Goal: Obtain resource: Download file/media

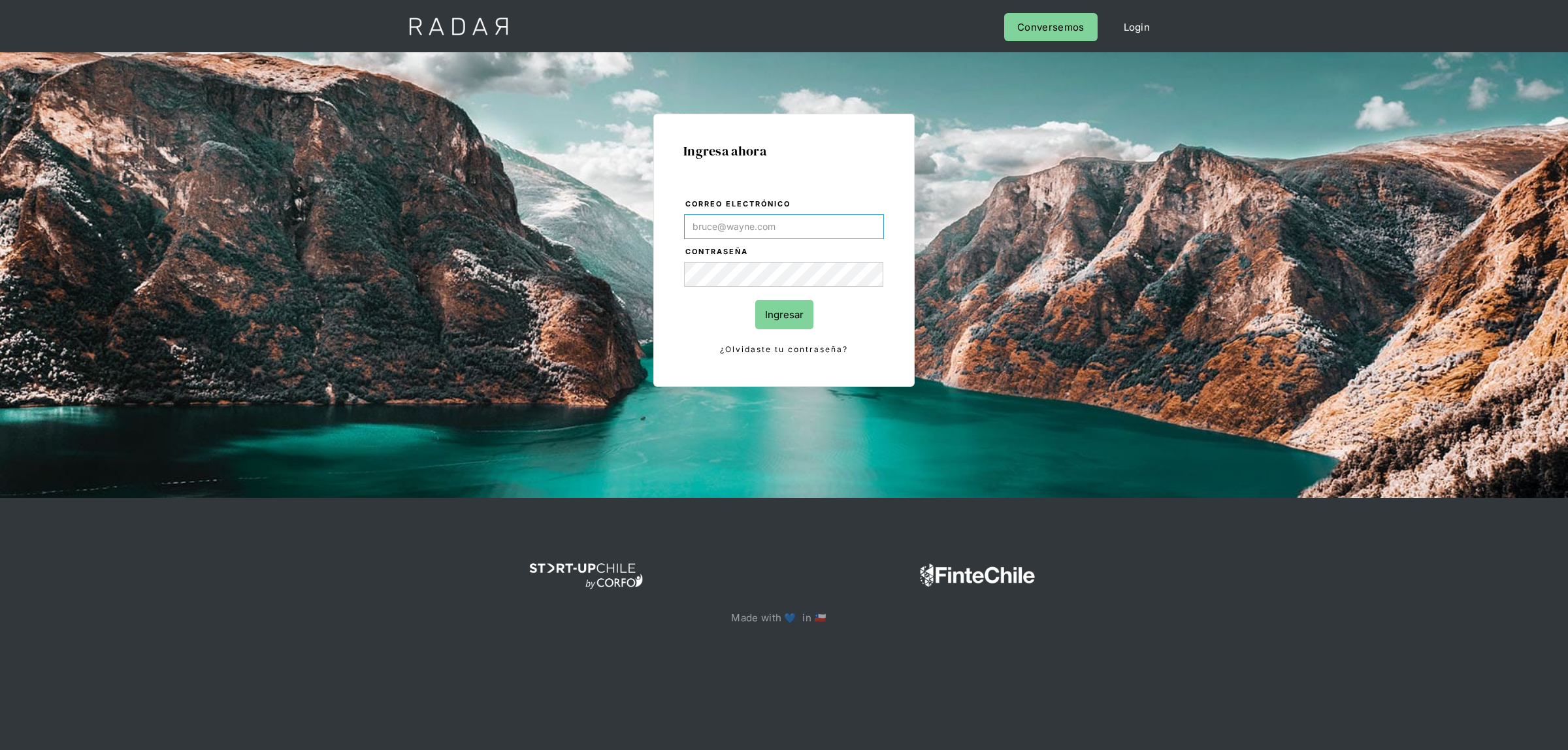
click at [756, 226] on input "Correo electrónico" at bounding box center [784, 226] width 200 height 25
type input "[EMAIL_ADDRESS][DOMAIN_NAME]"
click at [778, 311] on input "Ingresar" at bounding box center [785, 314] width 58 height 29
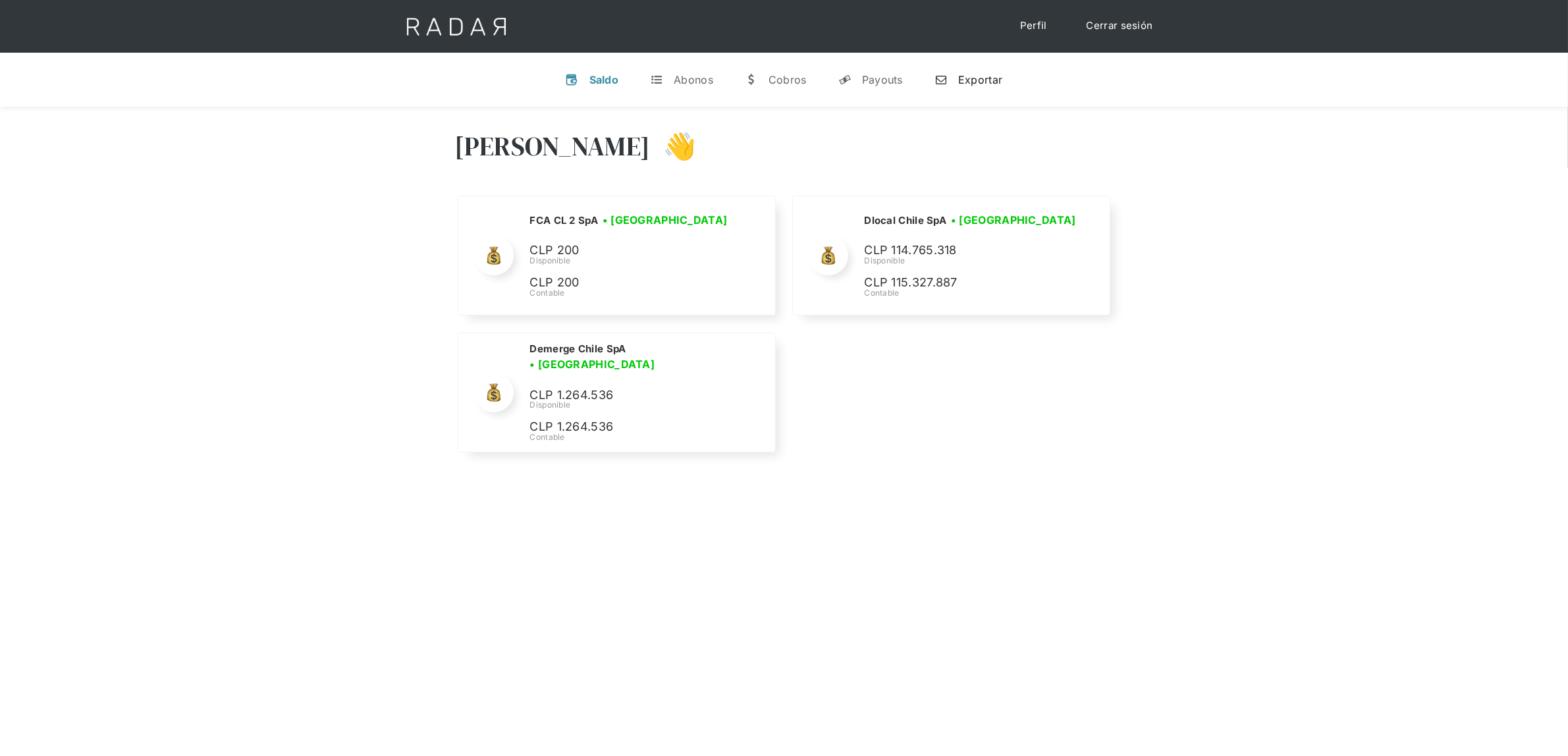
click at [945, 83] on div "n" at bounding box center [941, 80] width 13 height 13
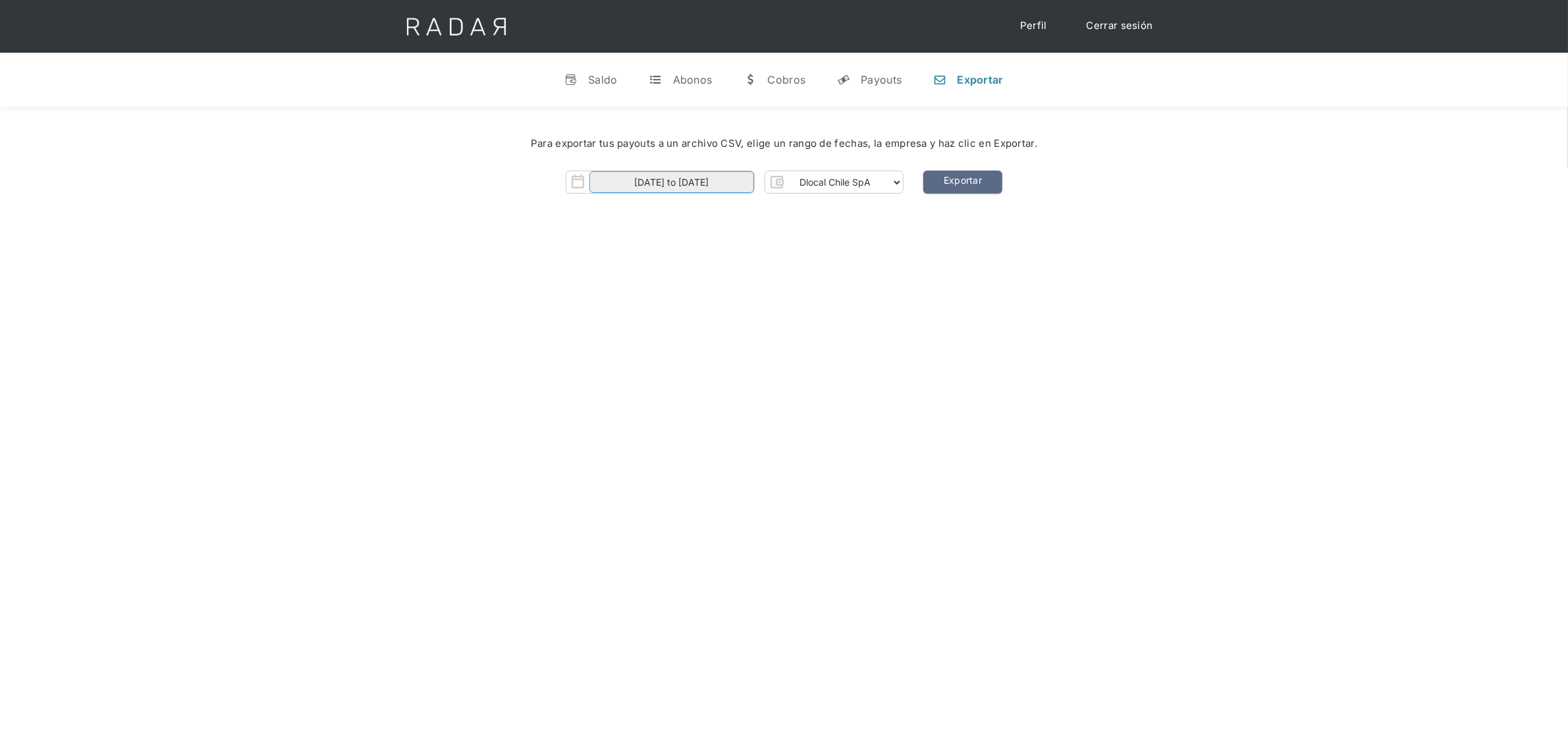
click at [700, 182] on input "[DATE] to [DATE]" at bounding box center [671, 182] width 164 height 22
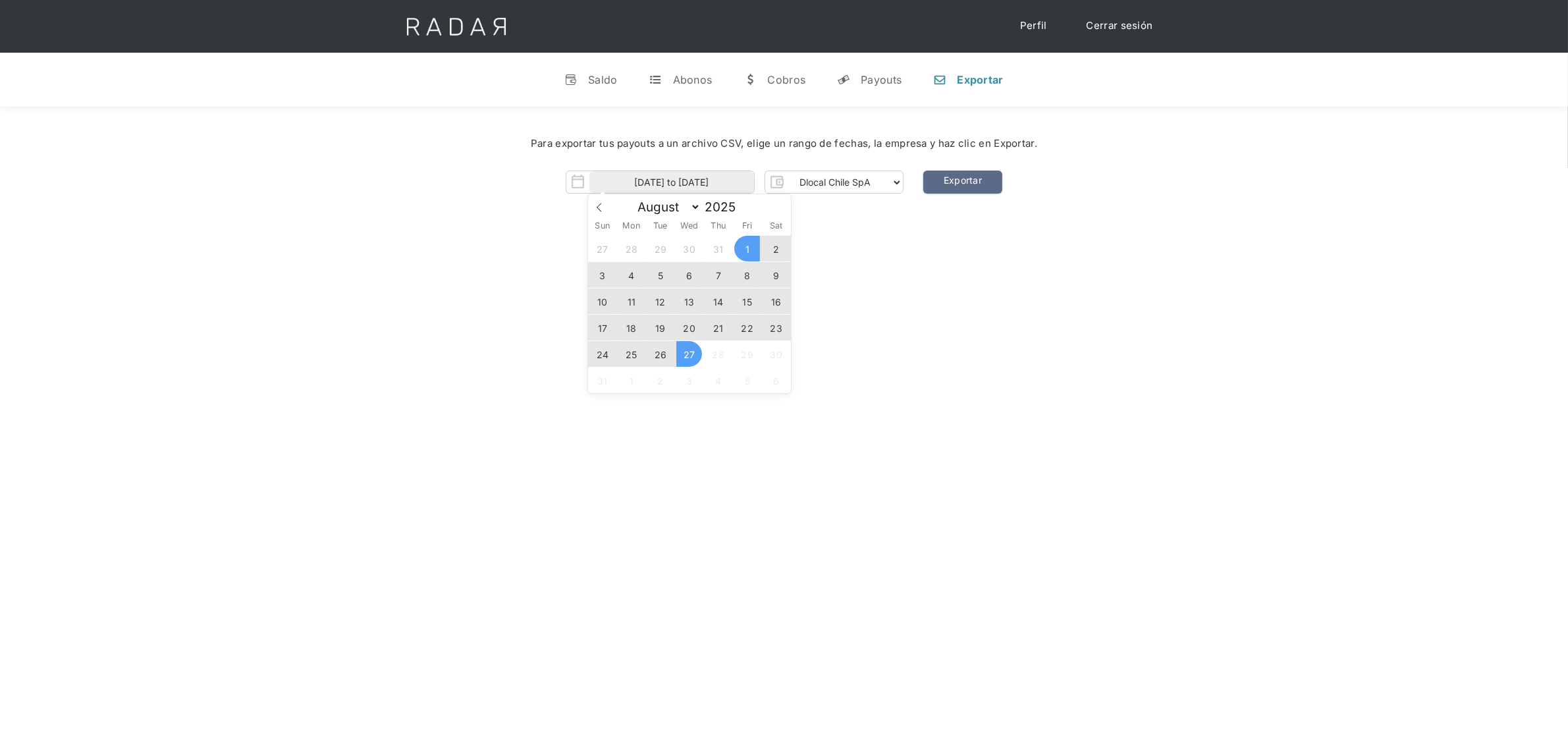
click at [630, 353] on span "25" at bounding box center [632, 354] width 26 height 26
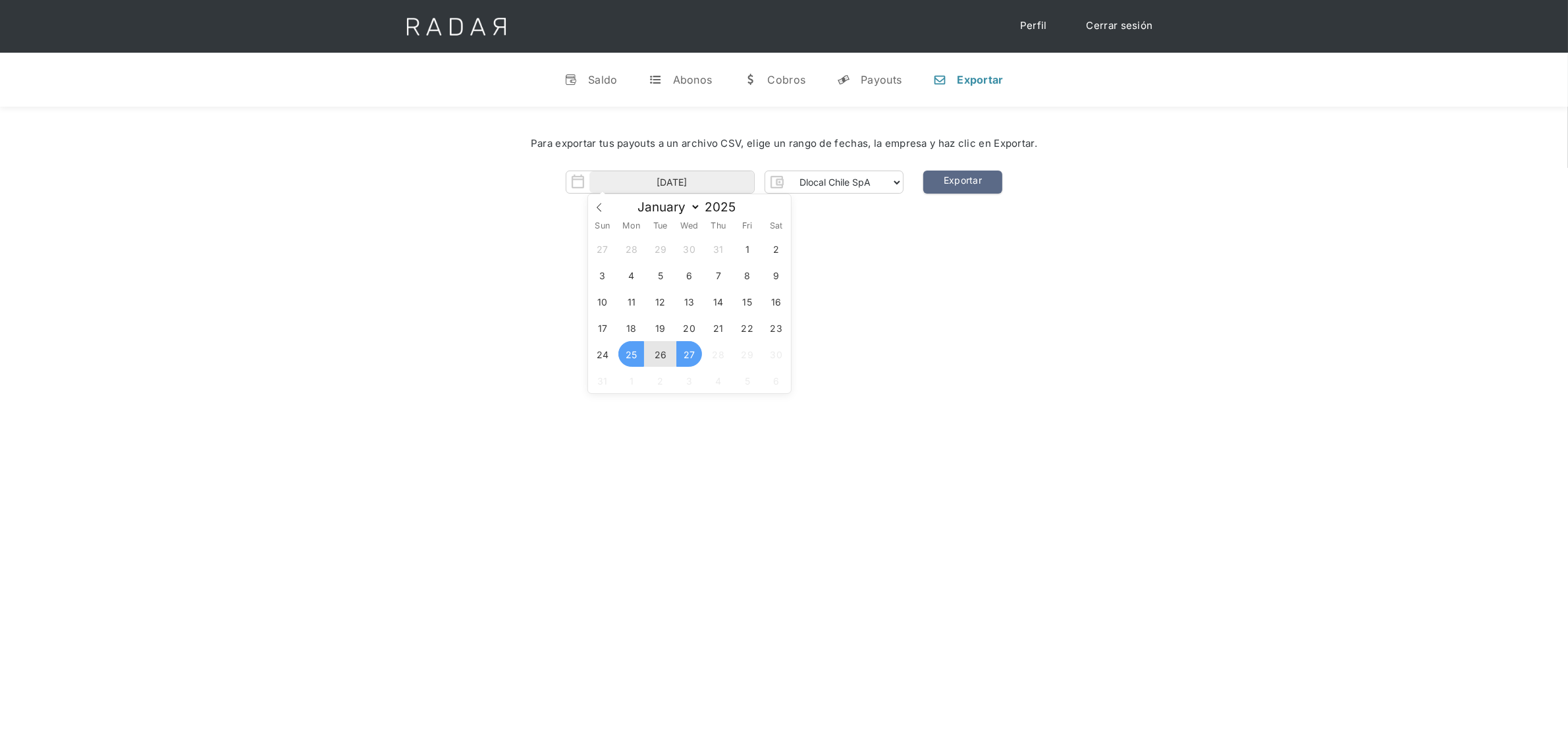
click at [685, 357] on span "27" at bounding box center [689, 354] width 26 height 26
type input "[DATE] to [DATE]"
click at [830, 338] on div "[PERSON_NAME] 👋 Cargando tus cuentas... Nombre de la empresa • [GEOGRAPHIC_DATA…" at bounding box center [784, 485] width 1568 height 756
click at [943, 185] on link "Exportar" at bounding box center [962, 182] width 79 height 23
click at [975, 185] on link "Exportar" at bounding box center [962, 182] width 79 height 23
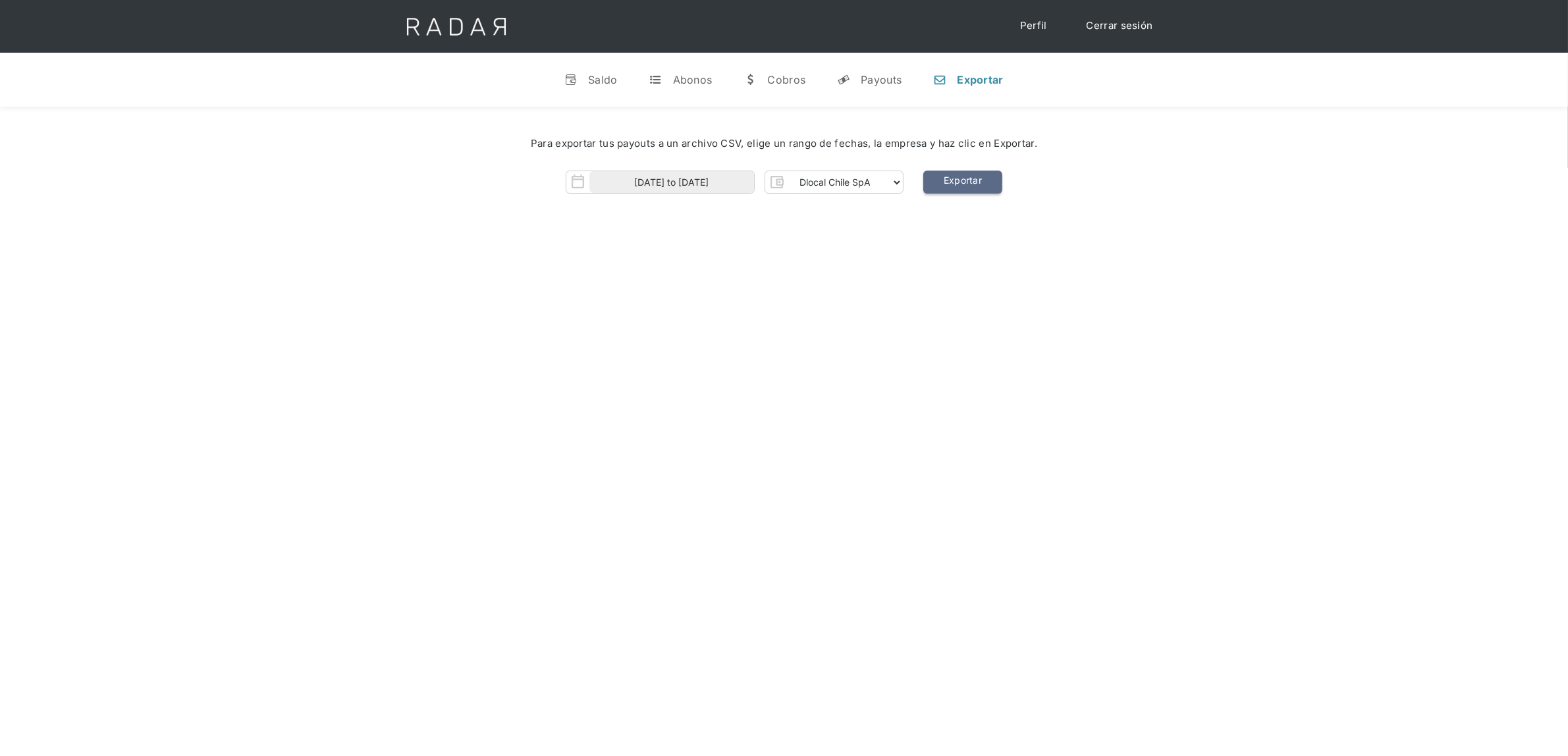
click at [975, 185] on link "Exportar" at bounding box center [962, 182] width 79 height 23
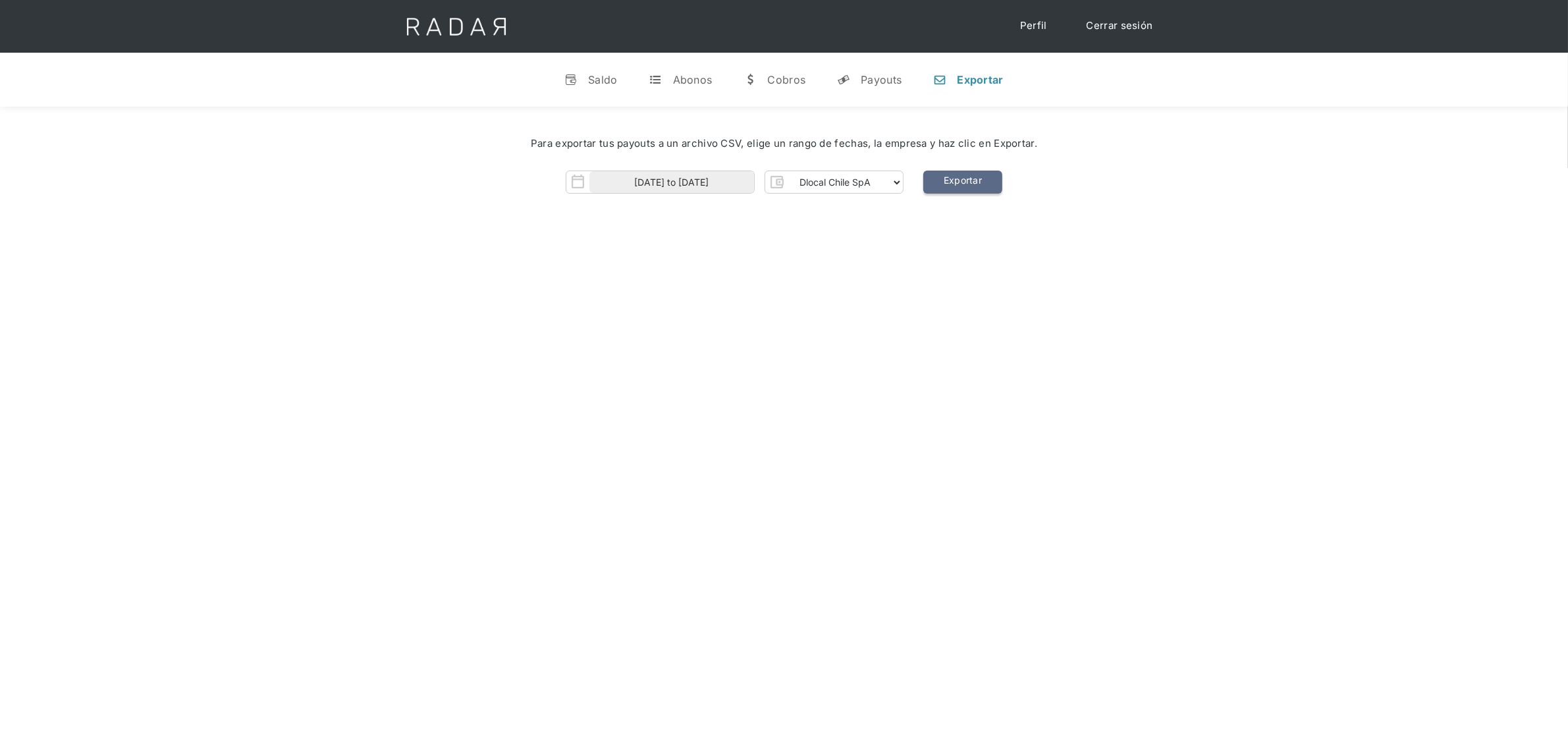
click at [973, 185] on link "Exportar" at bounding box center [962, 182] width 79 height 23
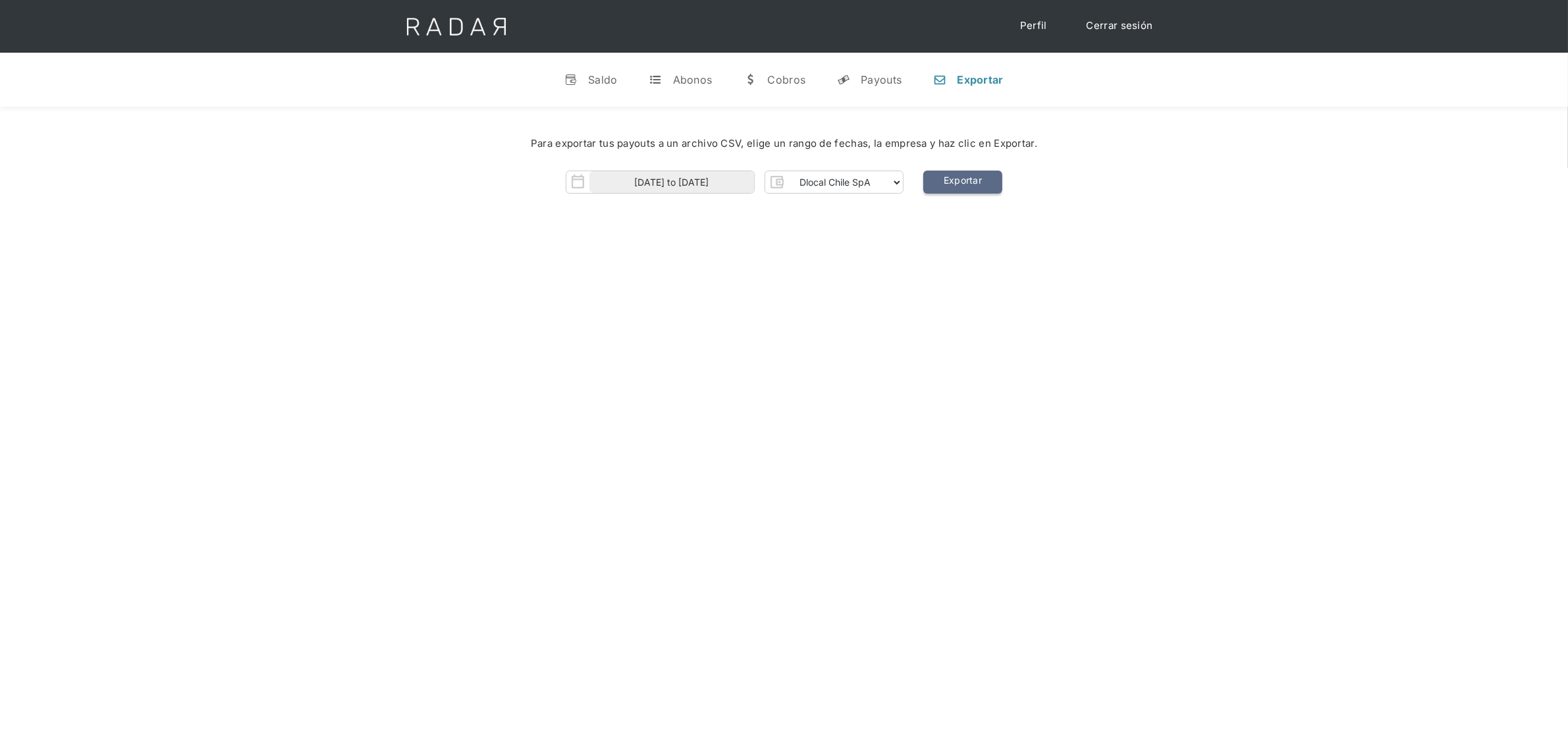
click at [973, 185] on link "Exportar" at bounding box center [962, 182] width 79 height 23
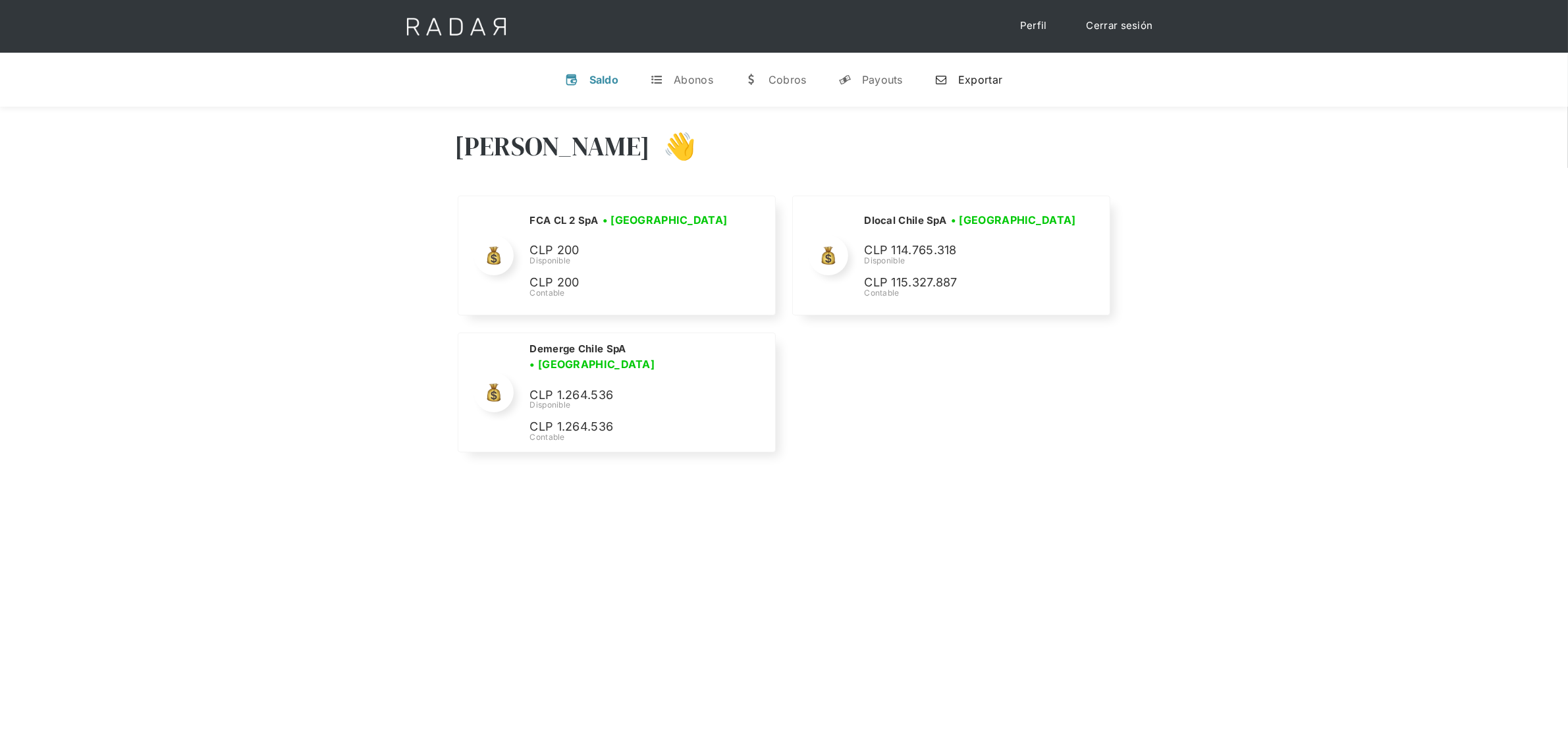
click at [970, 80] on div "Exportar" at bounding box center [980, 80] width 44 height 13
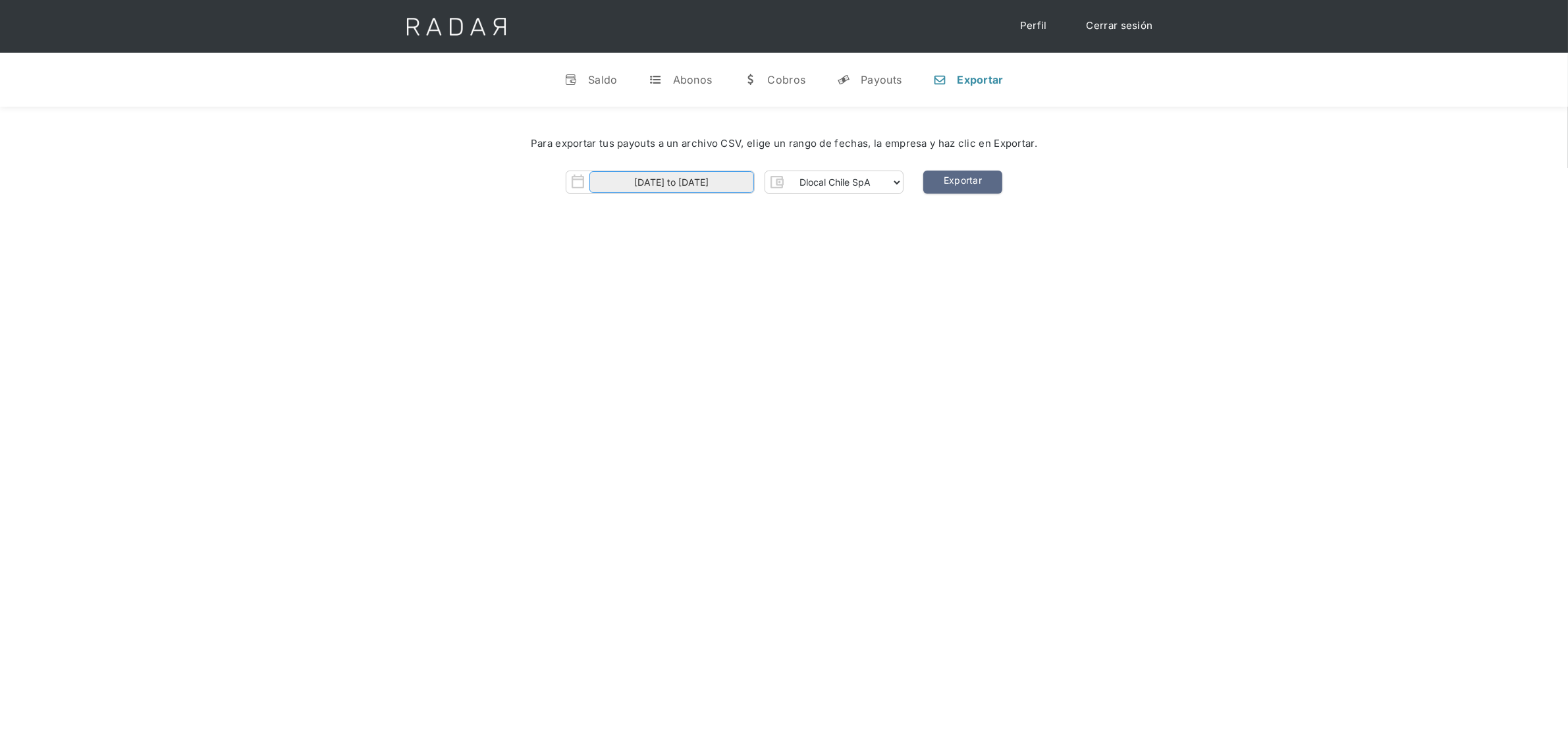
click at [728, 179] on input "[DATE] to [DATE]" at bounding box center [671, 182] width 164 height 22
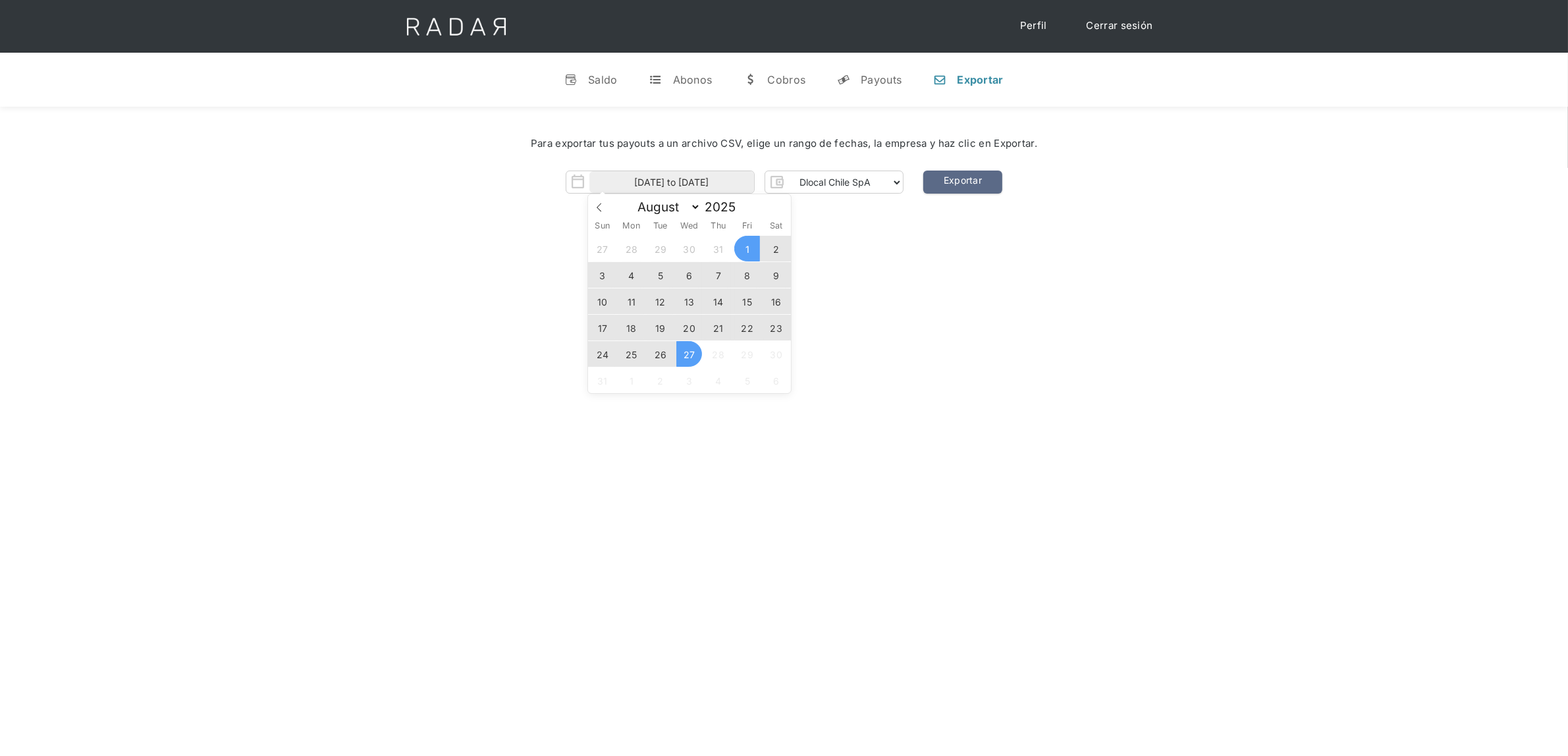
click at [632, 347] on span "25" at bounding box center [632, 354] width 26 height 26
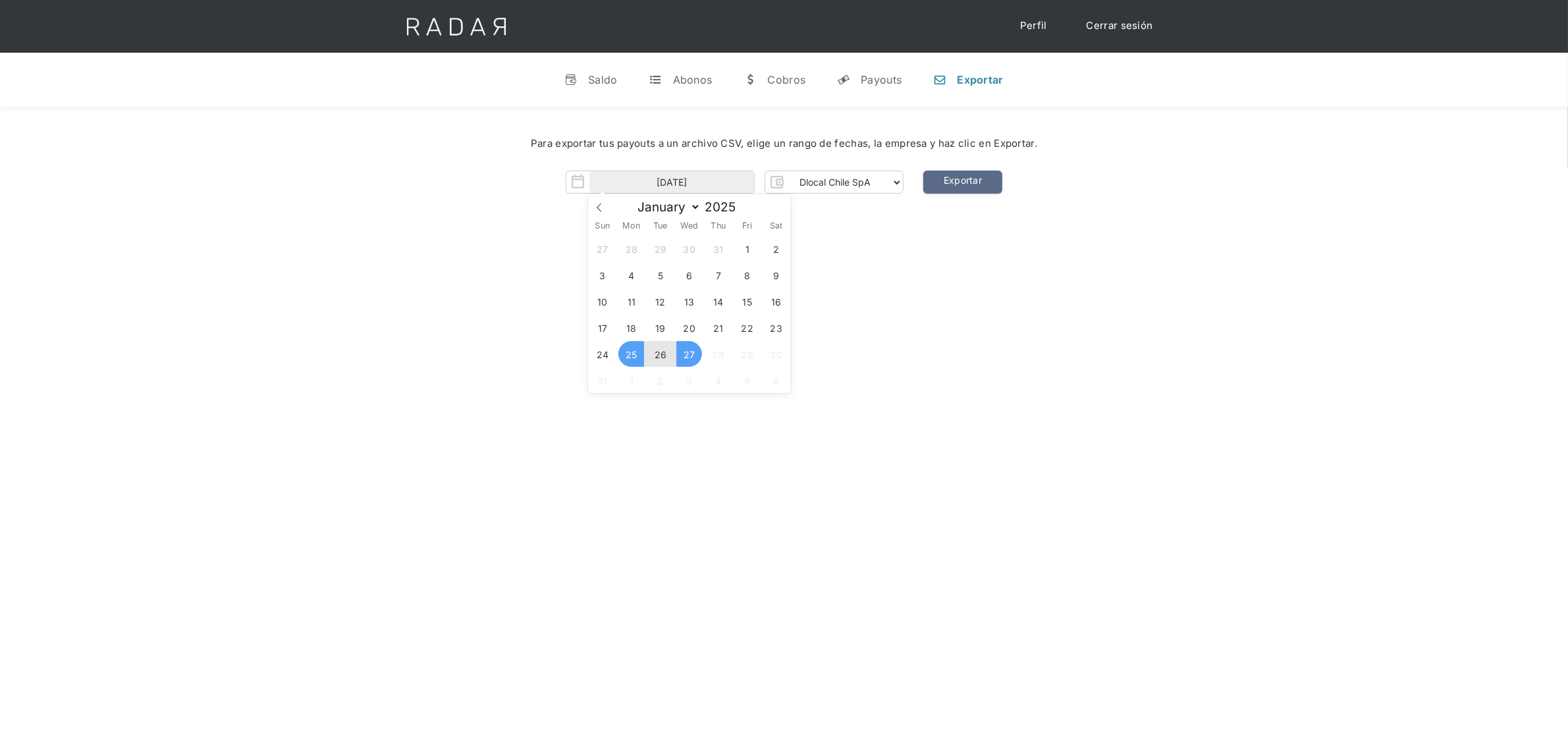
click at [696, 354] on span "27" at bounding box center [689, 354] width 26 height 26
type input "[DATE] to [DATE]"
click at [926, 201] on div "Para exportar tus payouts a un archivo CSV, elige un rango de fechas, la empres…" at bounding box center [784, 169] width 1568 height 123
click at [945, 176] on link "Exportar" at bounding box center [962, 182] width 79 height 23
